Goal: Task Accomplishment & Management: Manage account settings

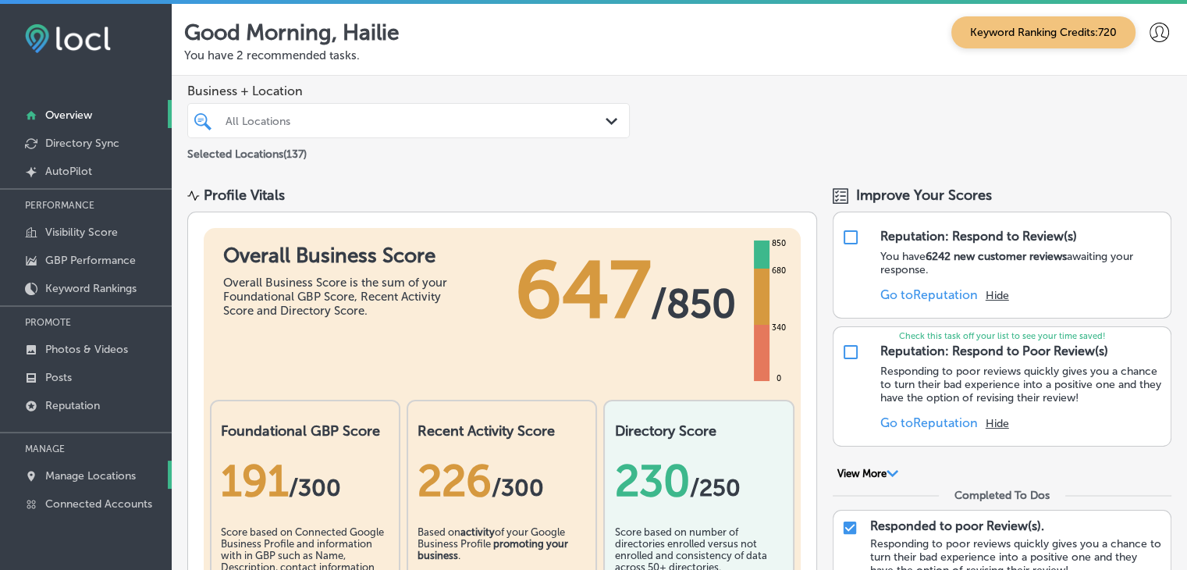
click at [107, 475] on p "Manage Locations" at bounding box center [90, 475] width 91 height 13
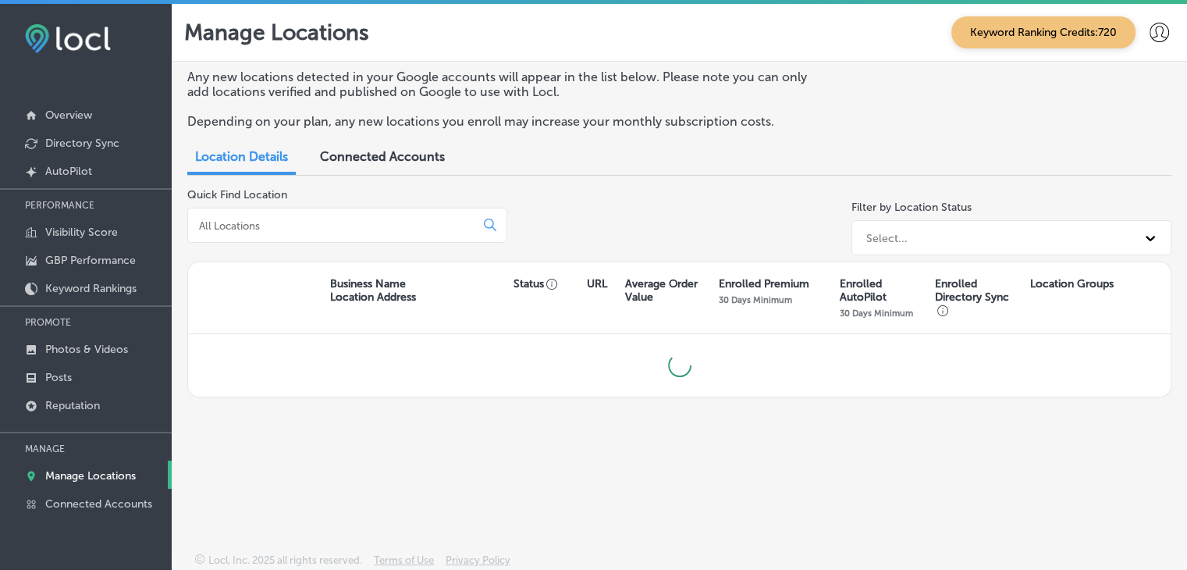
click at [325, 215] on div at bounding box center [347, 225] width 320 height 35
click at [324, 225] on input at bounding box center [335, 226] width 274 height 14
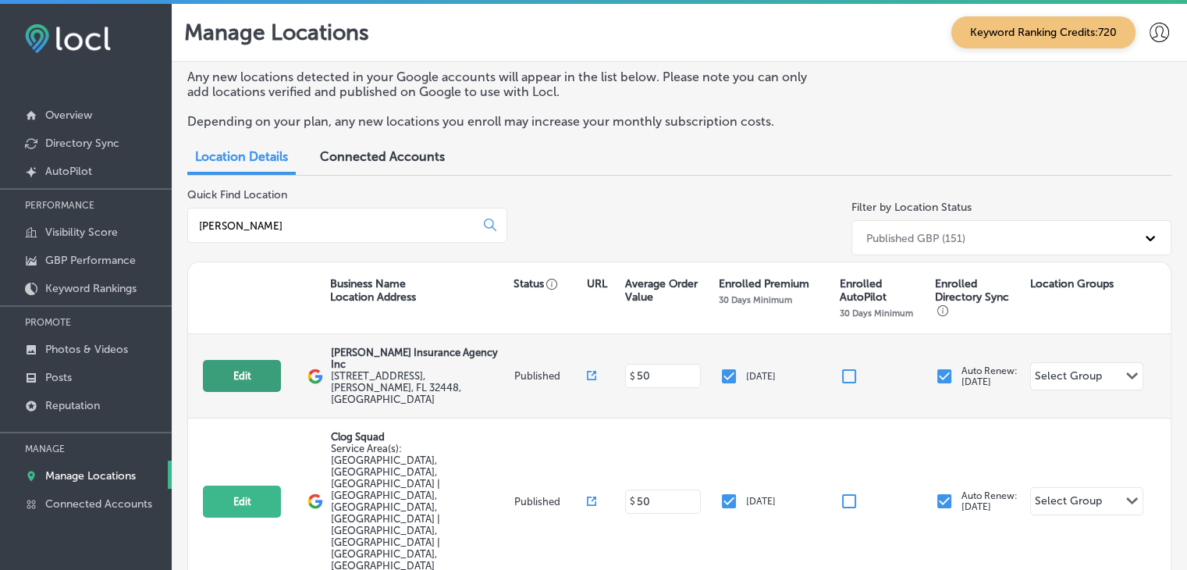
type input "[PERSON_NAME]"
click at [240, 365] on button "Edit" at bounding box center [242, 376] width 78 height 32
select select "US"
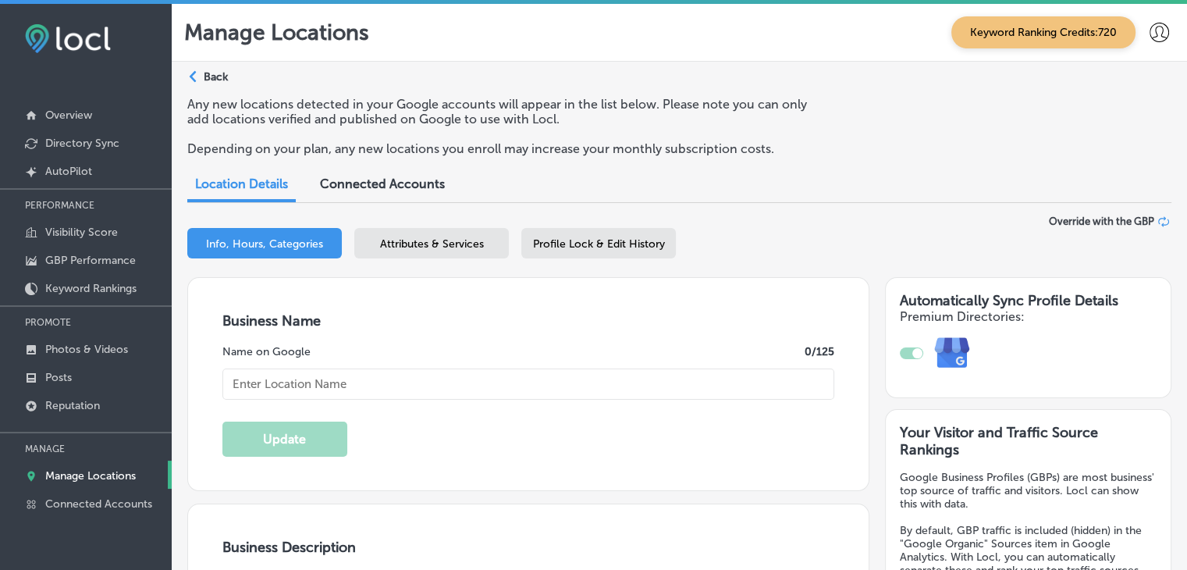
select select "US"
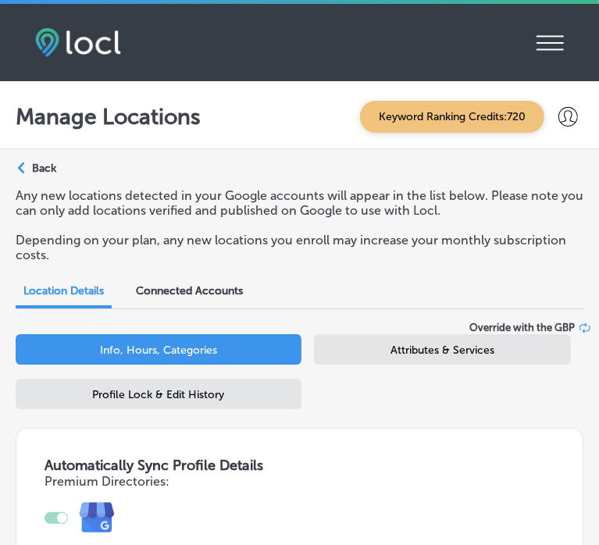
type input "[PERSON_NAME] Insurance Agency Inc"
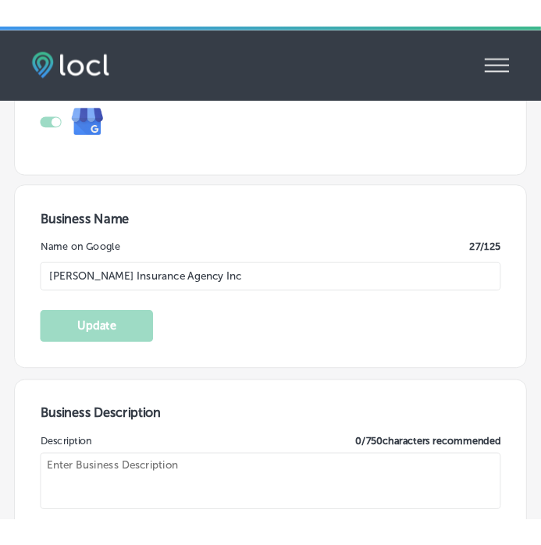
scroll to position [468, 0]
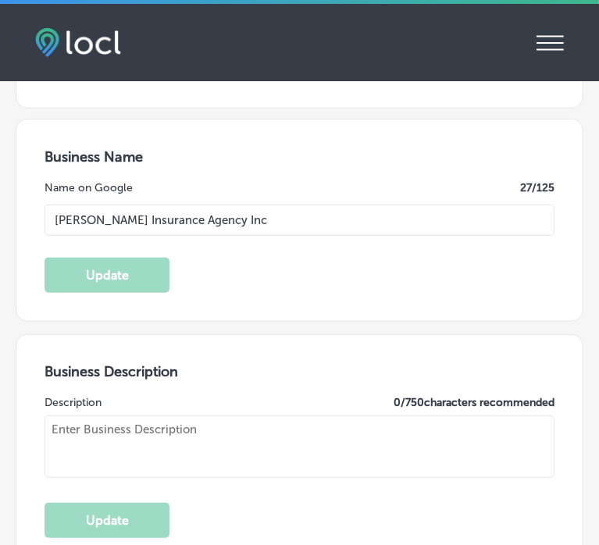
type textarea "[PERSON_NAME] Insurance Agency in [GEOGRAPHIC_DATA], [GEOGRAPHIC_DATA], has pro…"
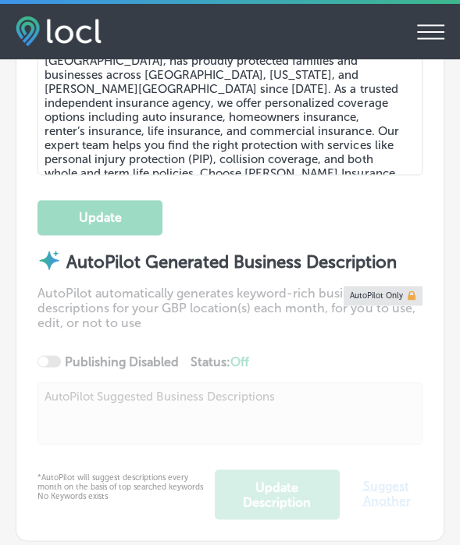
checkbox input "true"
type input "[URL][DOMAIN_NAME]"
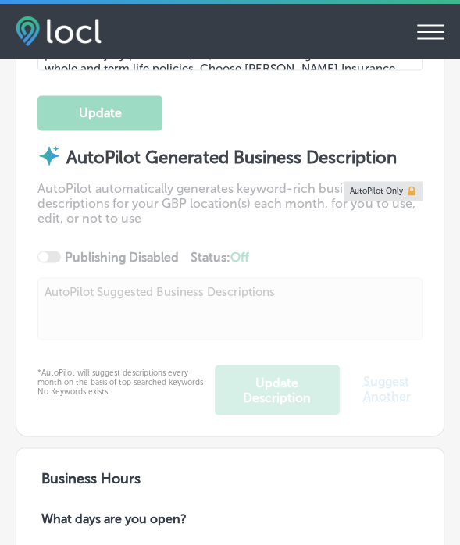
type input "[STREET_ADDRESS]"
type input "[PERSON_NAME]"
type input "32448"
type input "US"
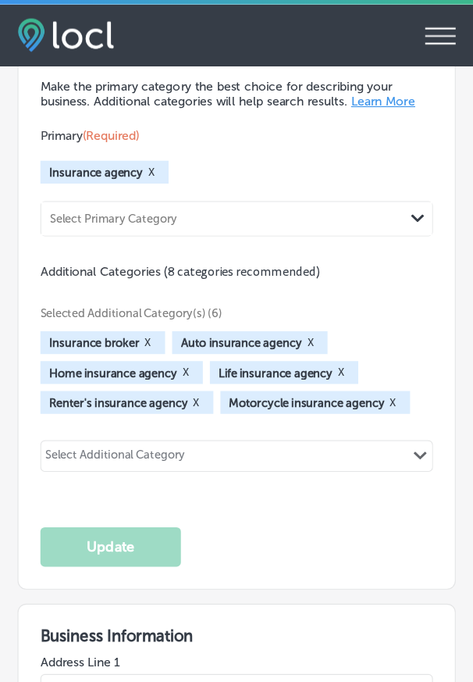
scroll to position [2207, 0]
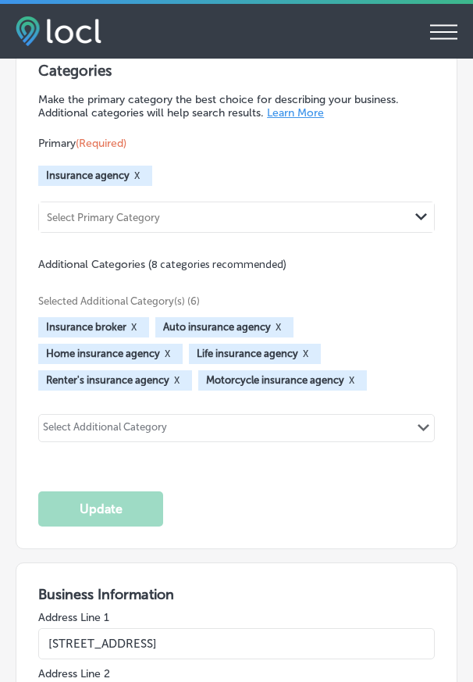
type input "[PHONE_NUMBER]"
drag, startPoint x: 379, startPoint y: 1, endPoint x: 198, endPoint y: 116, distance: 214.2
click at [173, 118] on div "Categories Make the primary category the best choice for describing your busine…" at bounding box center [236, 294] width 397 height 465
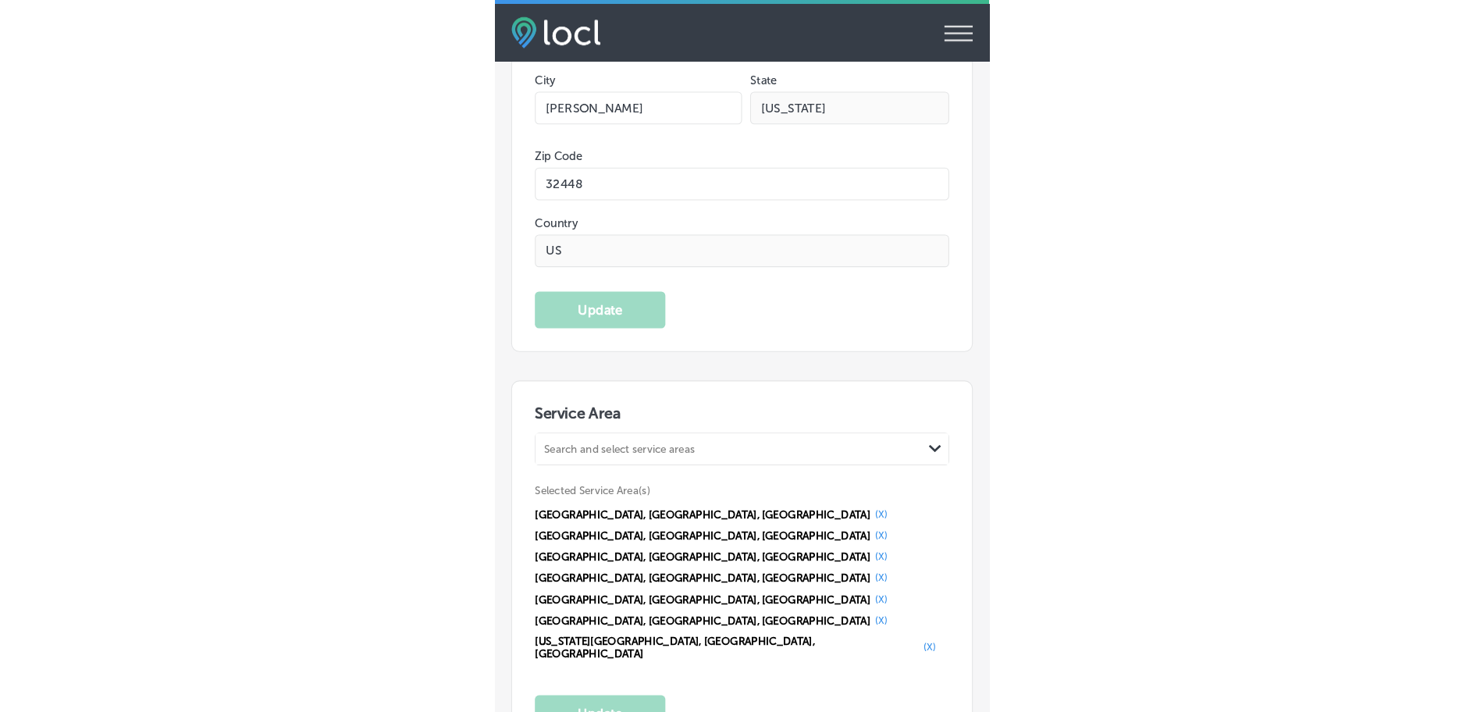
scroll to position [2988, 0]
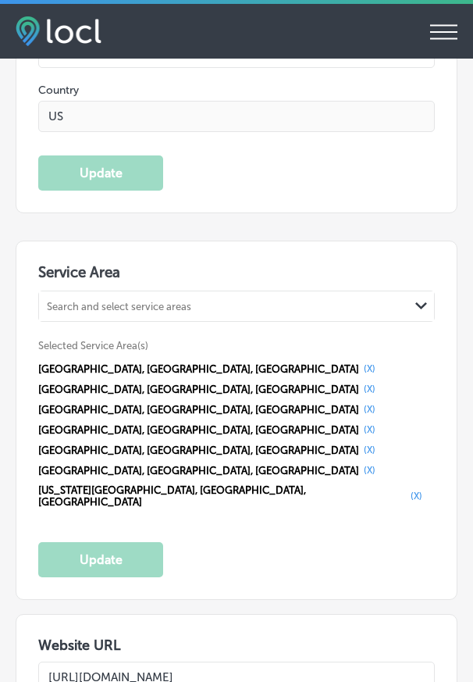
select select "US"
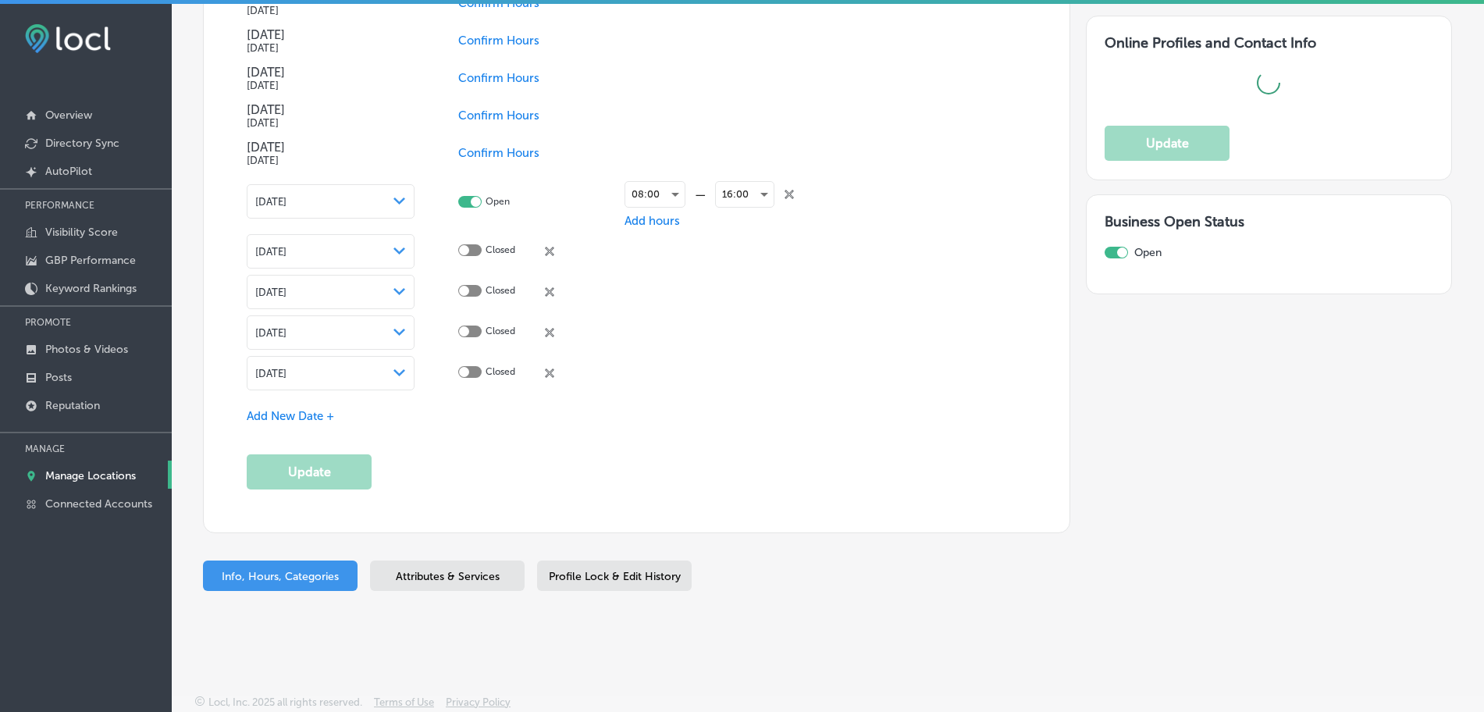
scroll to position [1931, 0]
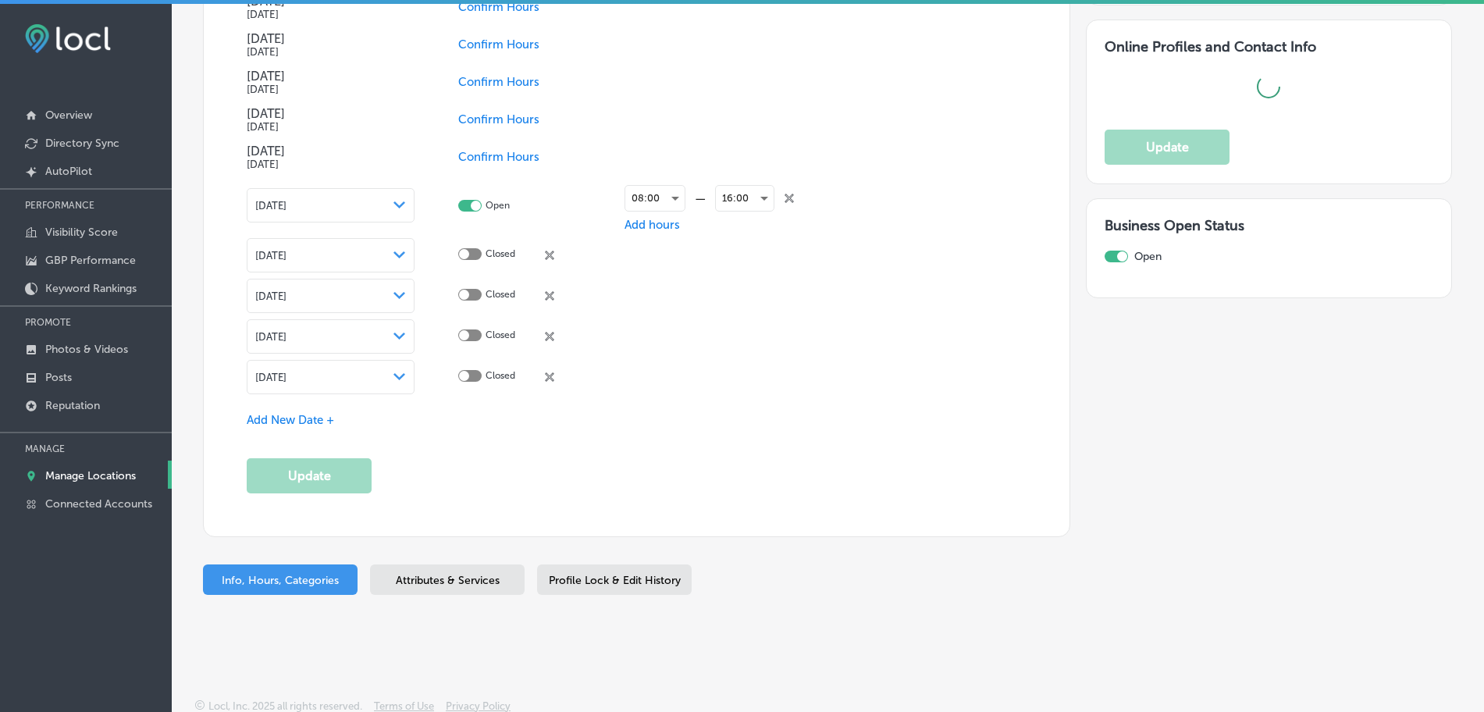
type input "[URL][DOMAIN_NAME]"
type input "[PHONE_NUMBER]"
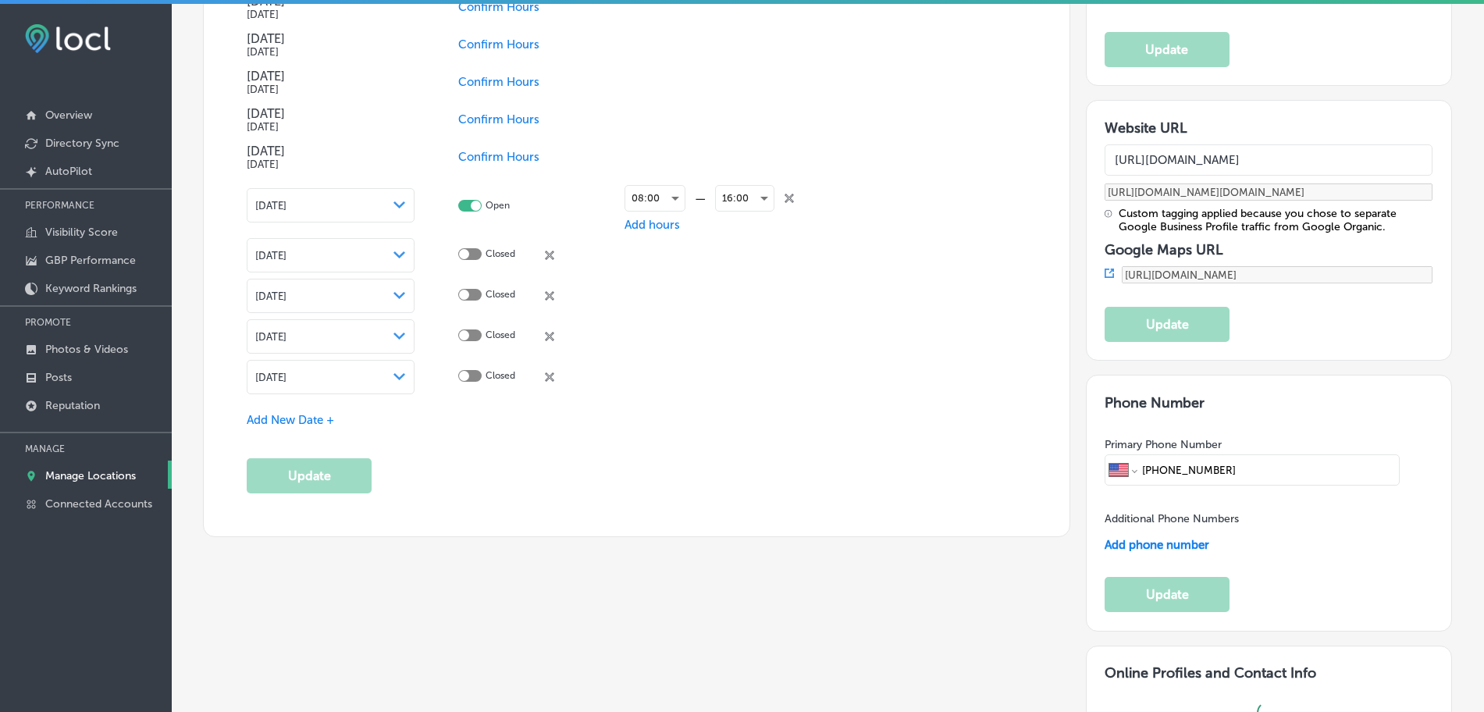
checkbox input "true"
type input "[STREET_ADDRESS]"
type input "[PERSON_NAME]"
type input "32448"
type input "US"
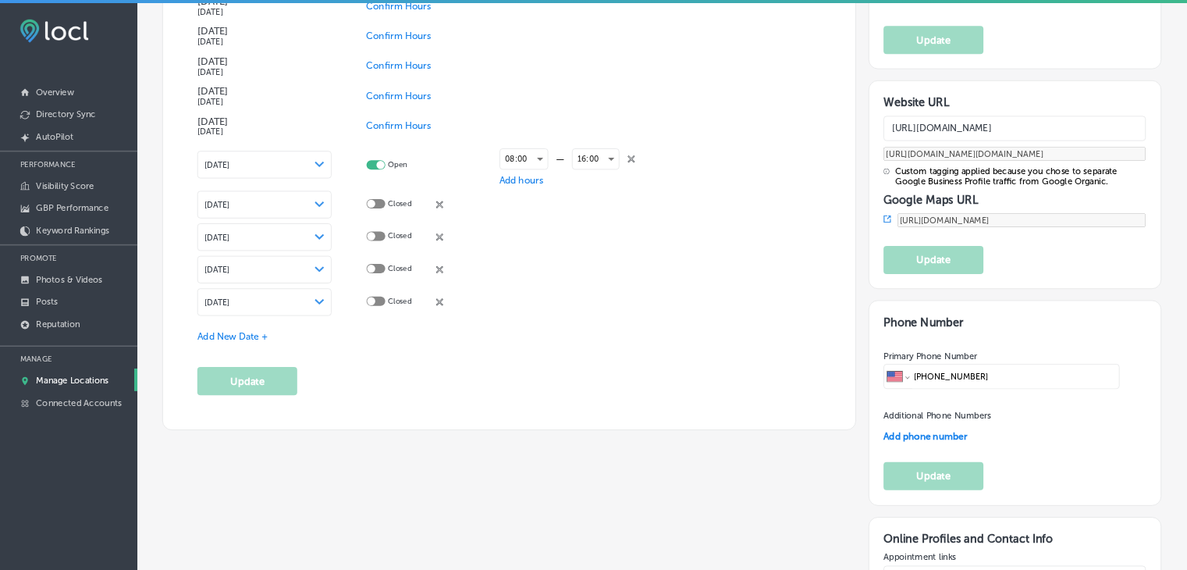
scroll to position [2772, 0]
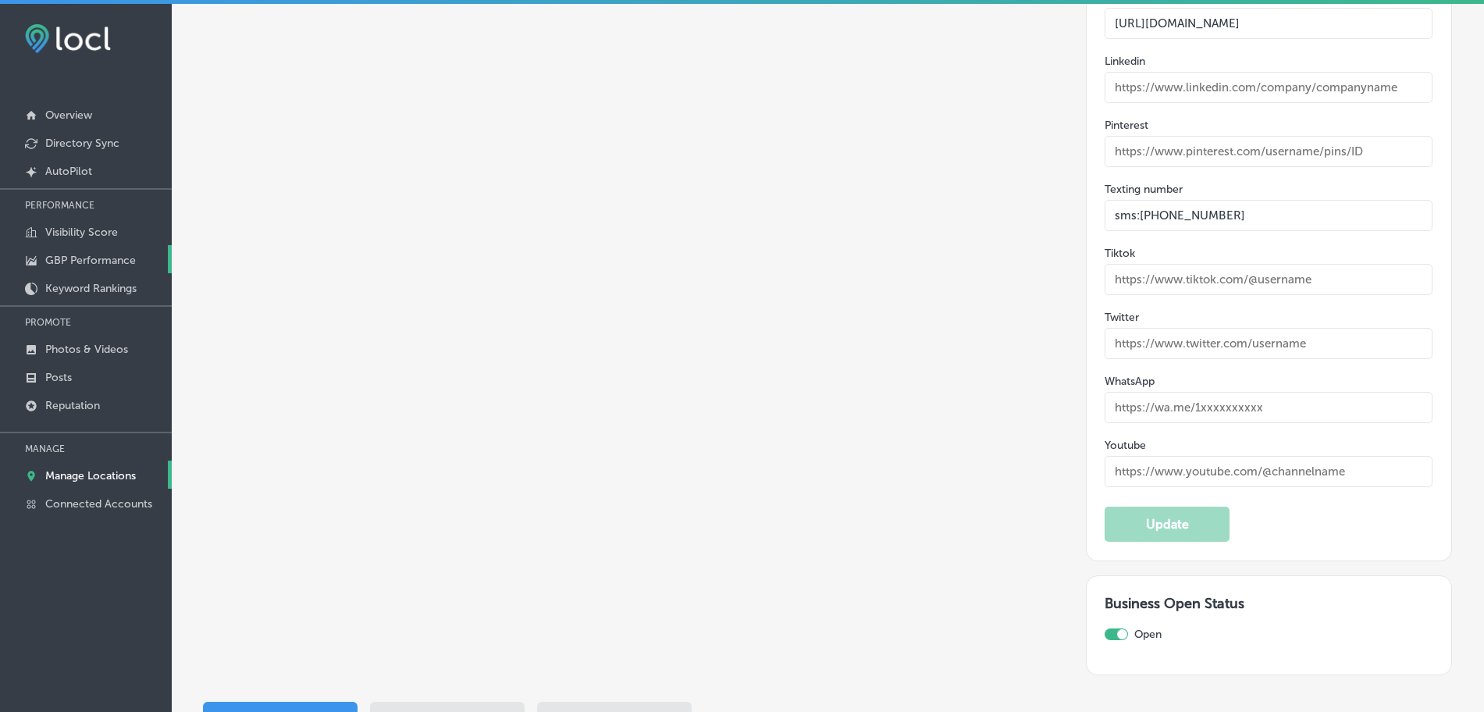
click at [102, 248] on link "GBP Performance" at bounding box center [86, 259] width 172 height 28
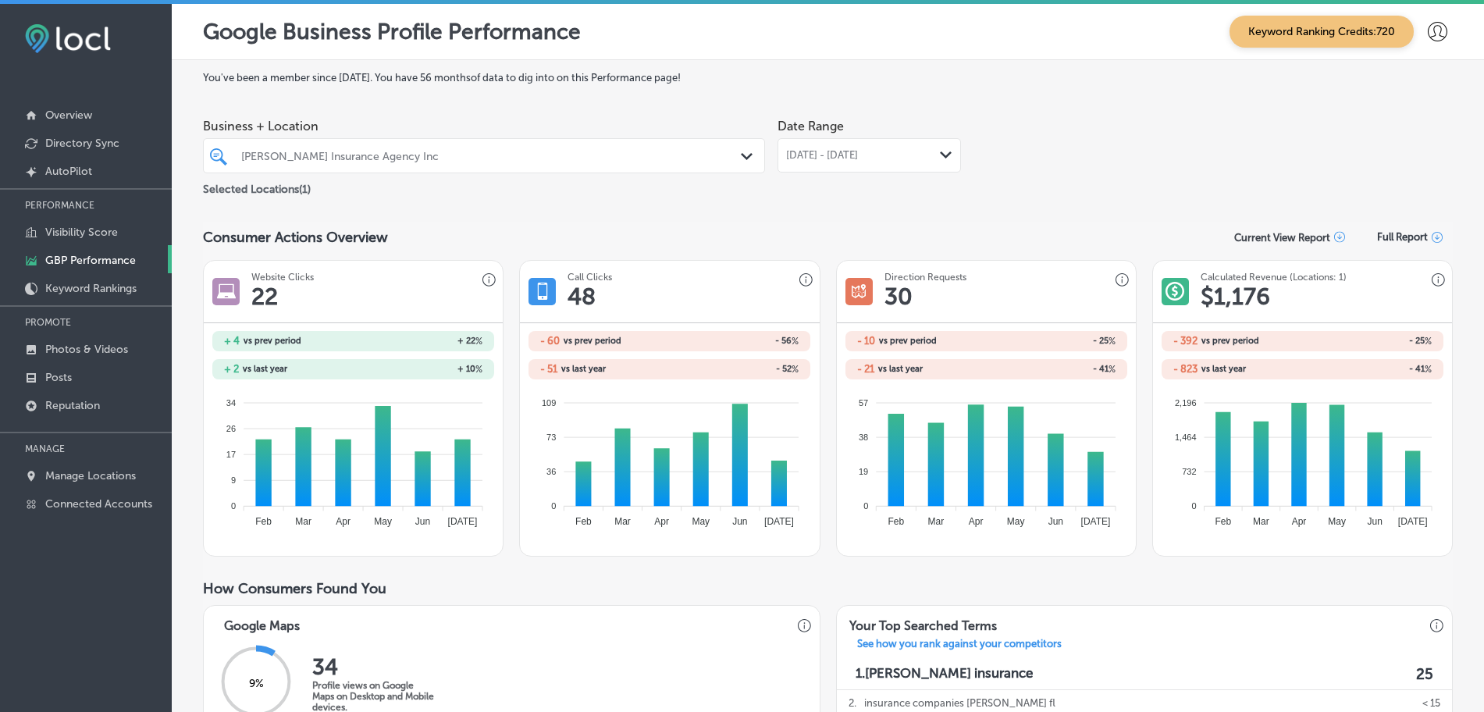
click at [794, 146] on div "[DATE] - [DATE] Path Created with Sketch." at bounding box center [869, 155] width 183 height 34
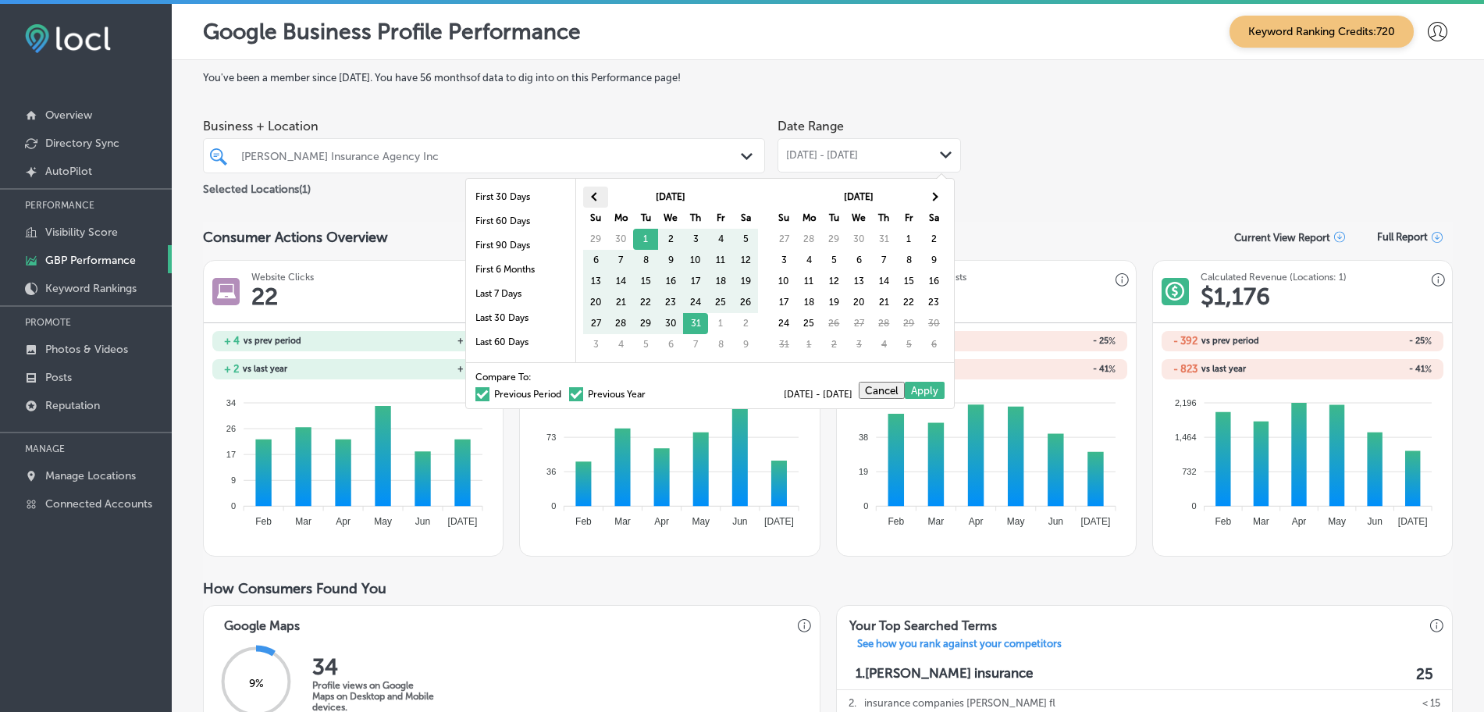
click at [605, 192] on th at bounding box center [595, 197] width 25 height 21
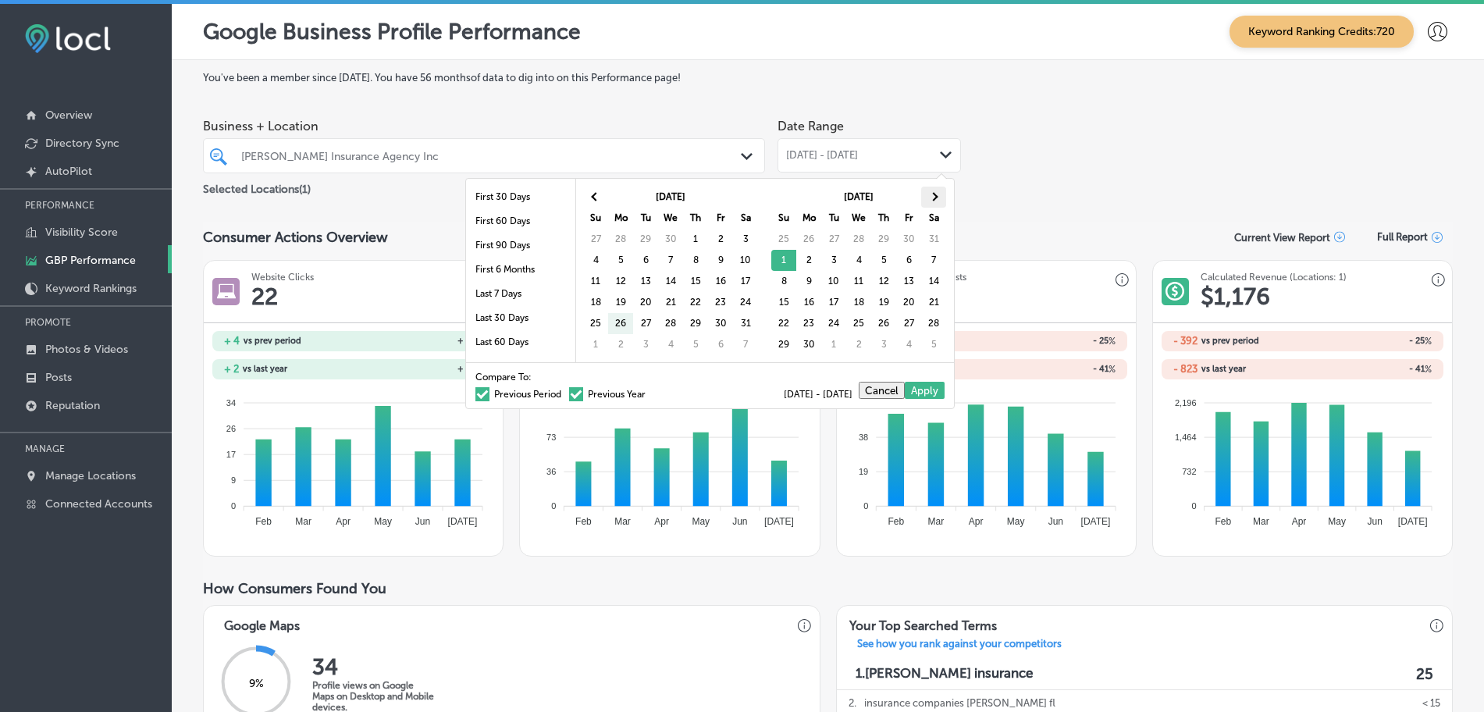
click at [934, 195] on span at bounding box center [934, 196] width 9 height 9
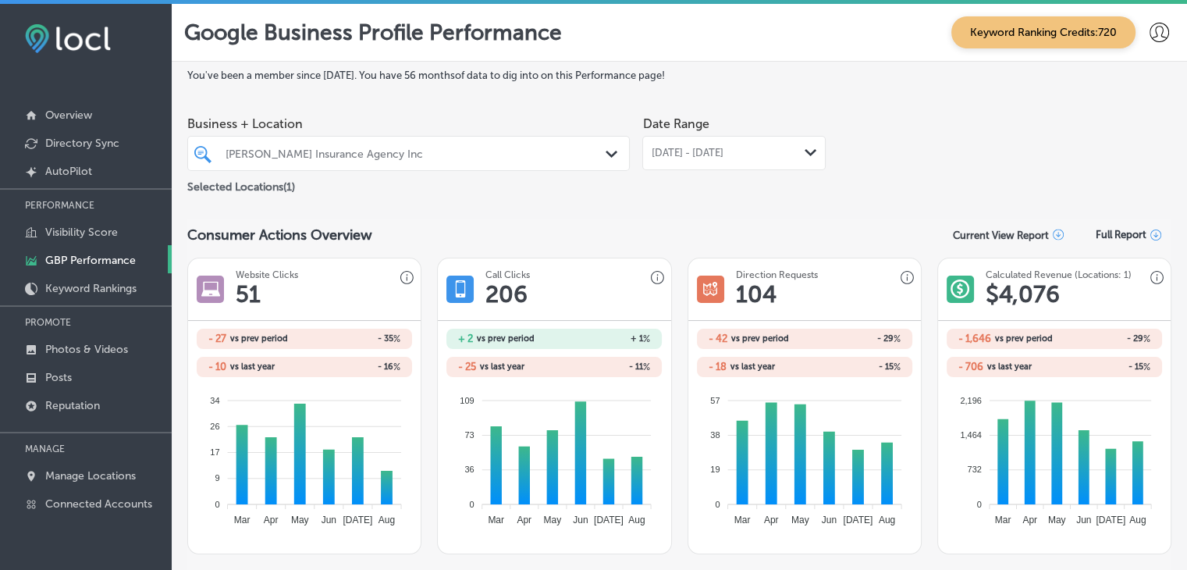
drag, startPoint x: 718, startPoint y: 145, endPoint x: 708, endPoint y: 151, distance: 11.5
click at [718, 145] on div "[DATE] - [DATE] Path Created with Sketch." at bounding box center [734, 153] width 183 height 34
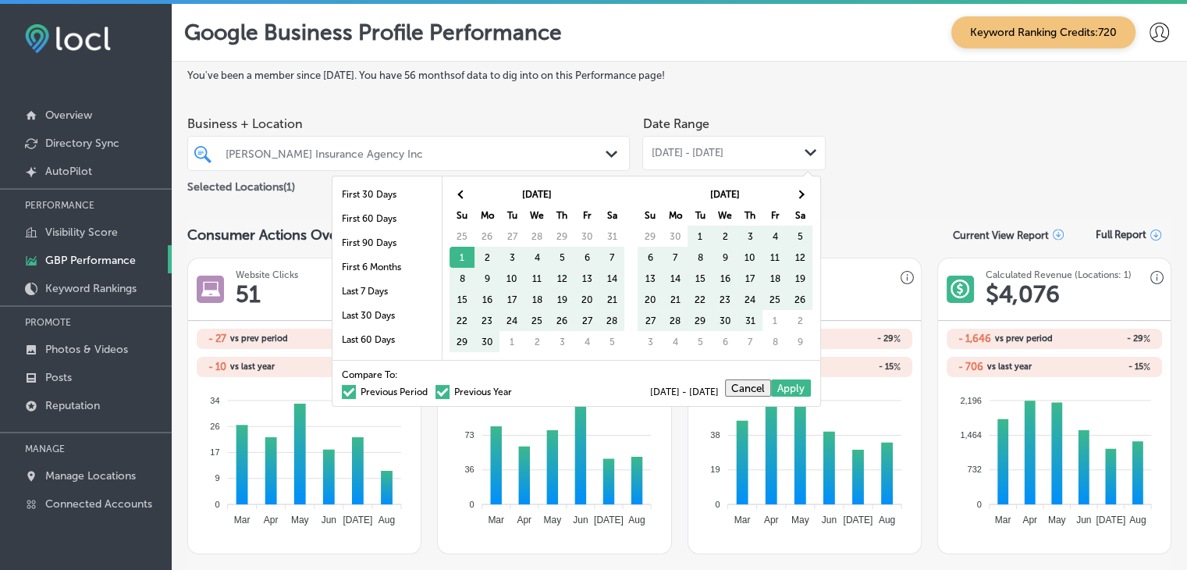
click at [443, 394] on label "Previous Year" at bounding box center [474, 391] width 77 height 9
click at [515, 390] on input "Previous Year" at bounding box center [515, 390] width 0 height 0
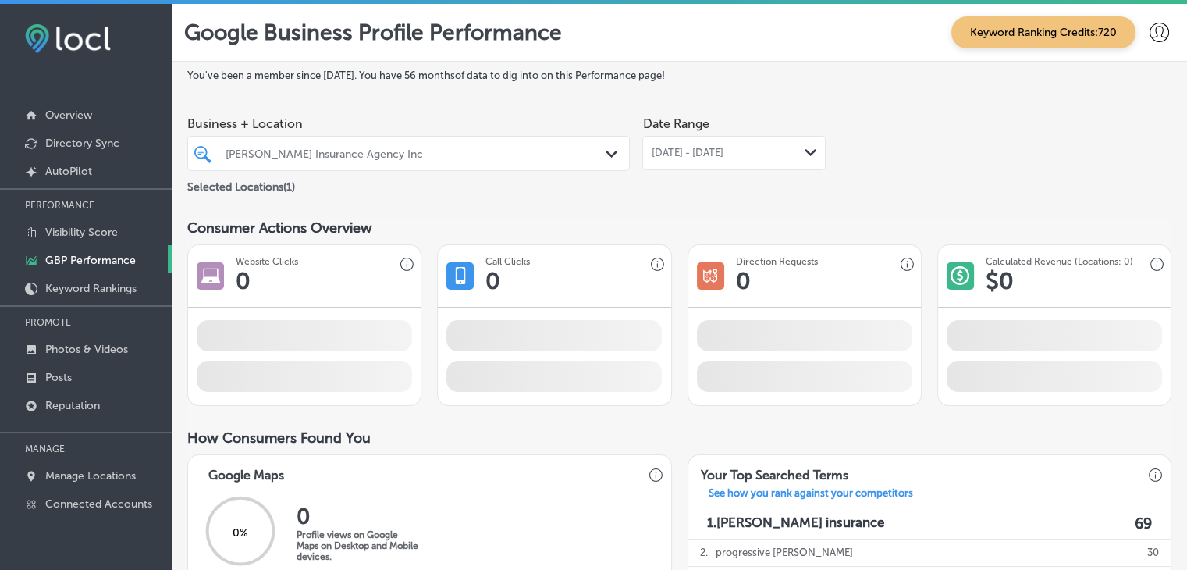
click at [700, 157] on span "[DATE] - [DATE]" at bounding box center [687, 153] width 72 height 12
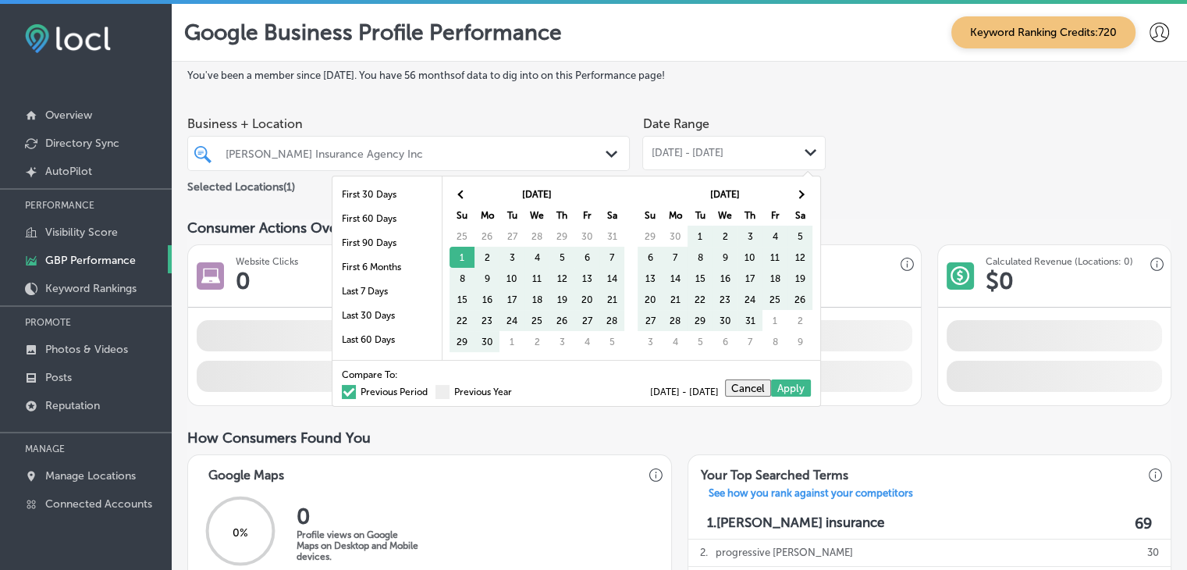
click at [375, 389] on label "Previous Period" at bounding box center [385, 391] width 86 height 9
click at [431, 390] on input "Previous Period" at bounding box center [431, 390] width 0 height 0
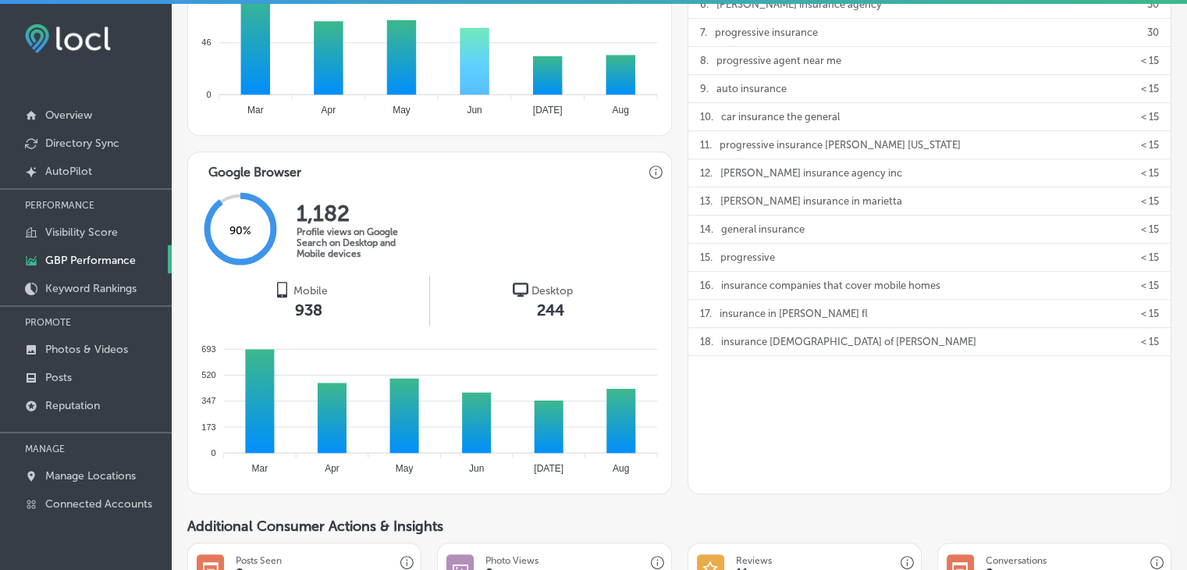
scroll to position [794, 0]
